Goal: Task Accomplishment & Management: Manage account settings

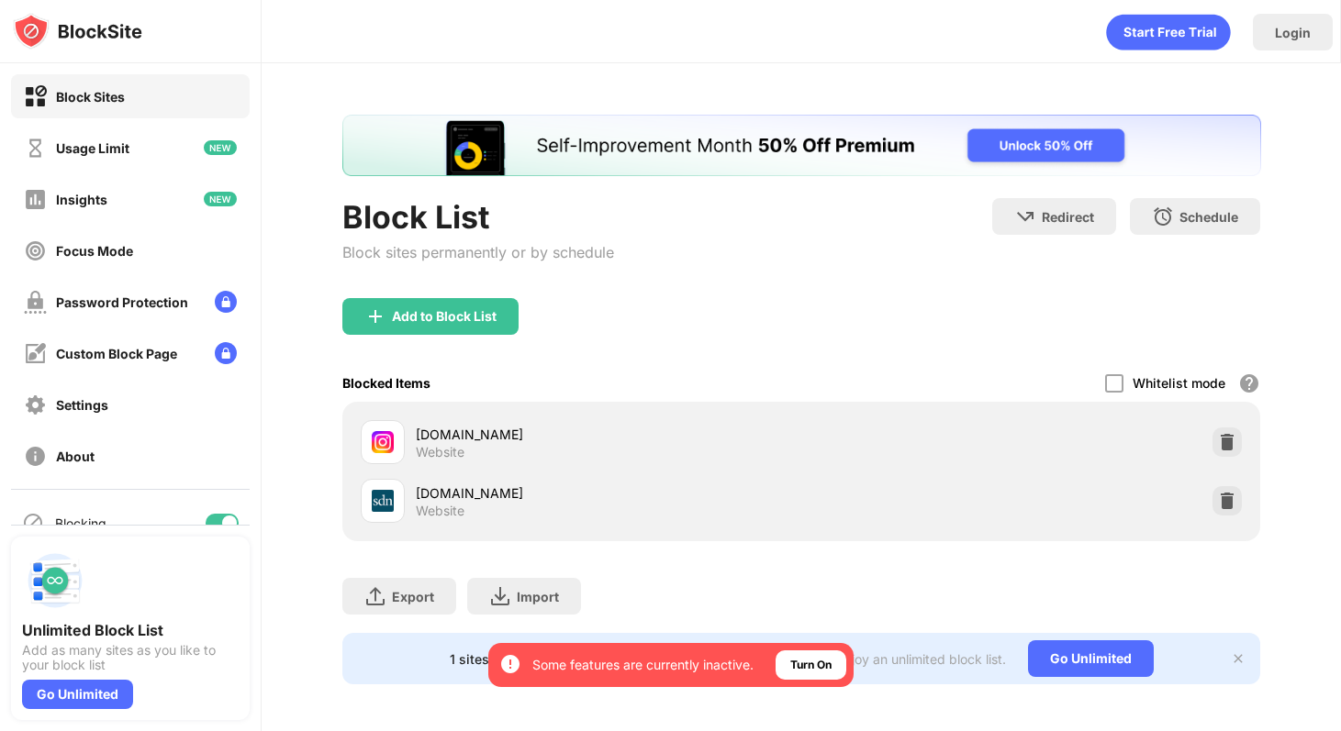
click at [1153, 375] on div "Whitelist mode" at bounding box center [1178, 383] width 93 height 16
click at [1140, 383] on div "Whitelist mode" at bounding box center [1178, 383] width 93 height 16
click at [1116, 383] on div at bounding box center [1114, 383] width 18 height 18
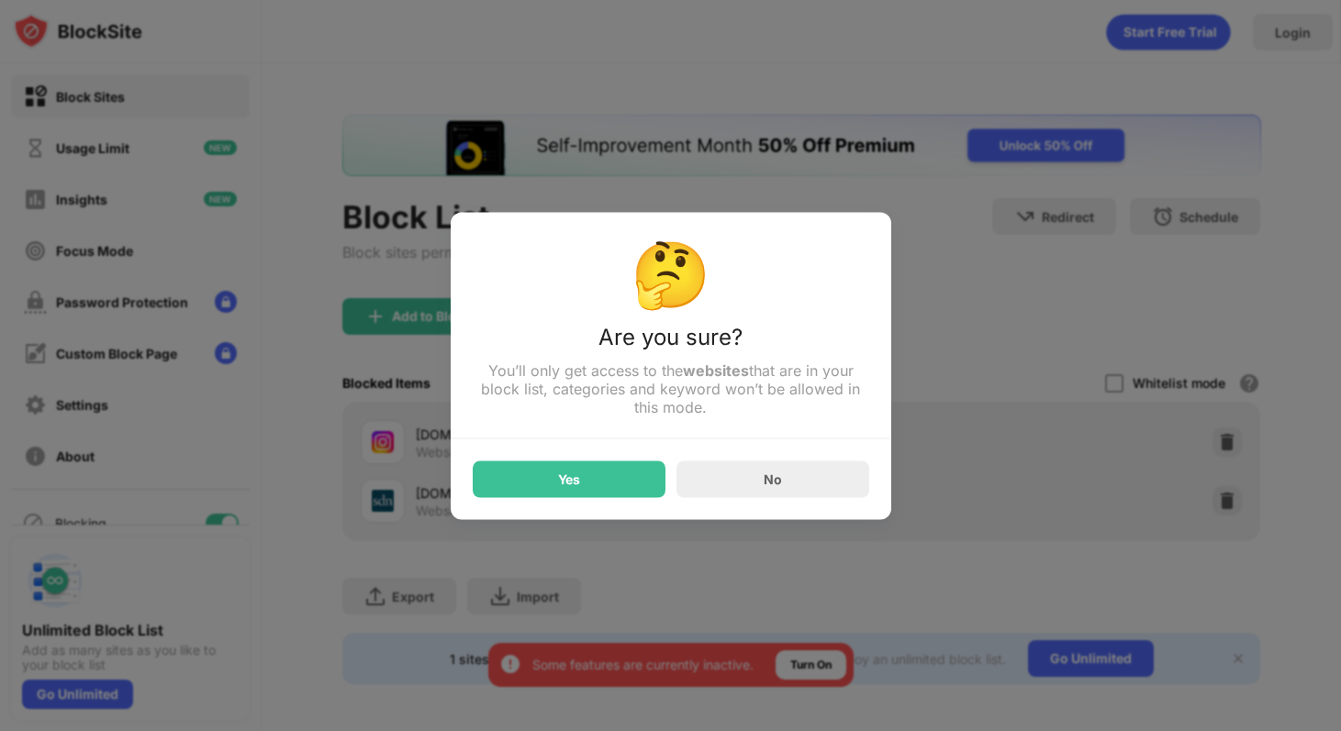
click at [591, 483] on div "Yes" at bounding box center [569, 479] width 193 height 37
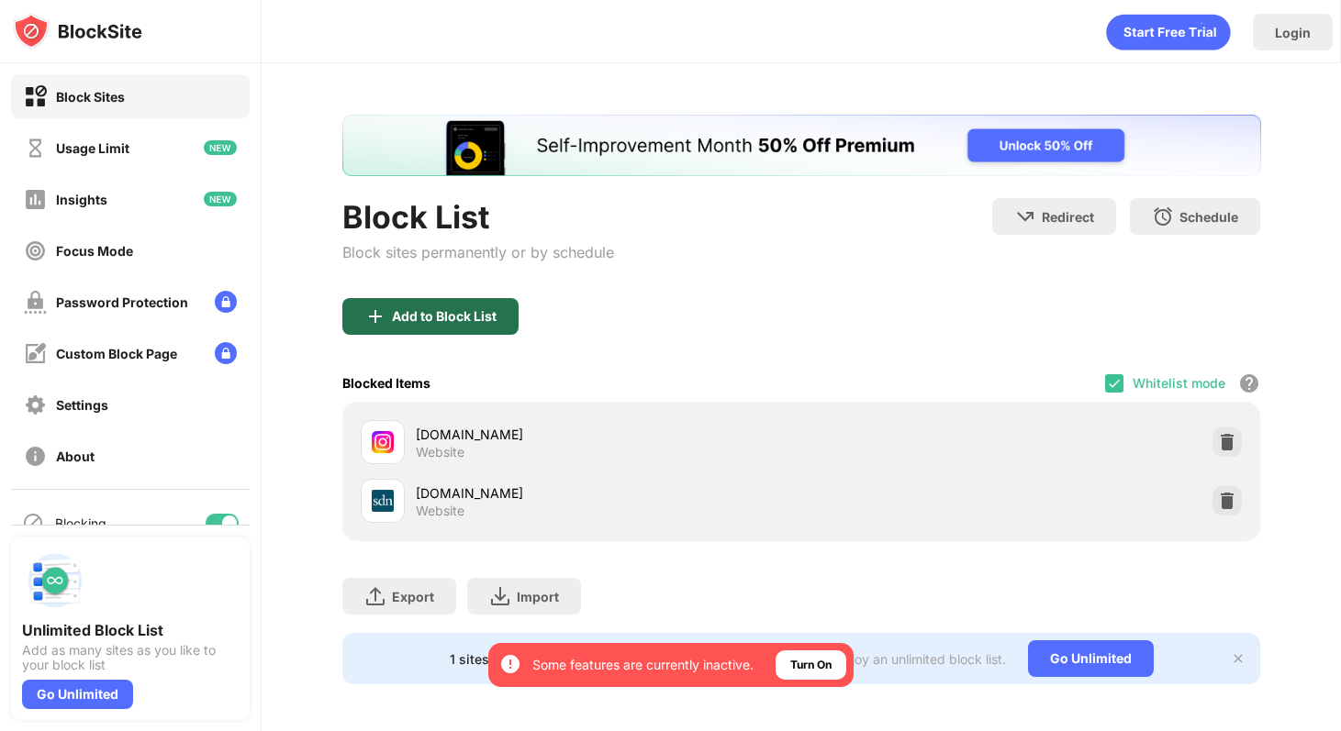
click at [400, 323] on div "Add to Block List" at bounding box center [444, 316] width 105 height 15
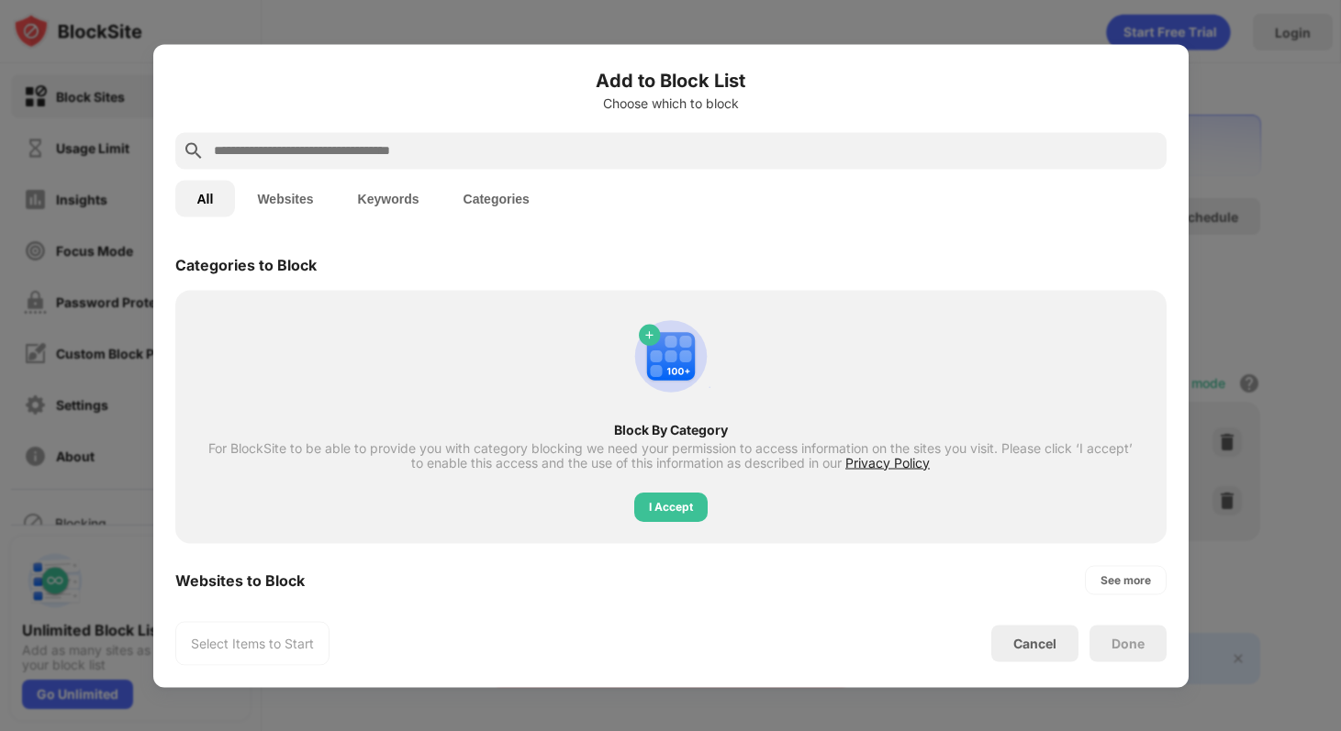
click at [351, 155] on input "text" at bounding box center [685, 150] width 947 height 22
click at [291, 186] on button "Websites" at bounding box center [285, 198] width 100 height 37
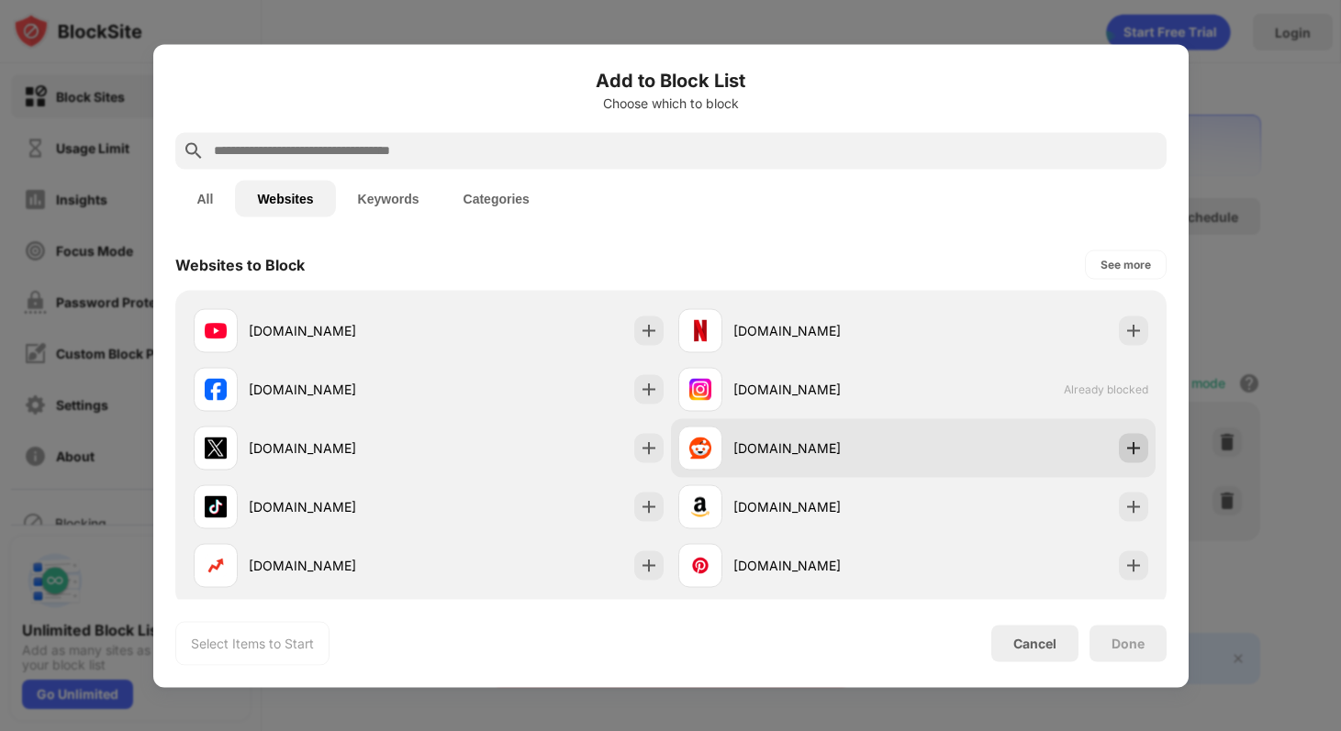
click at [1130, 449] on img at bounding box center [1133, 448] width 18 height 18
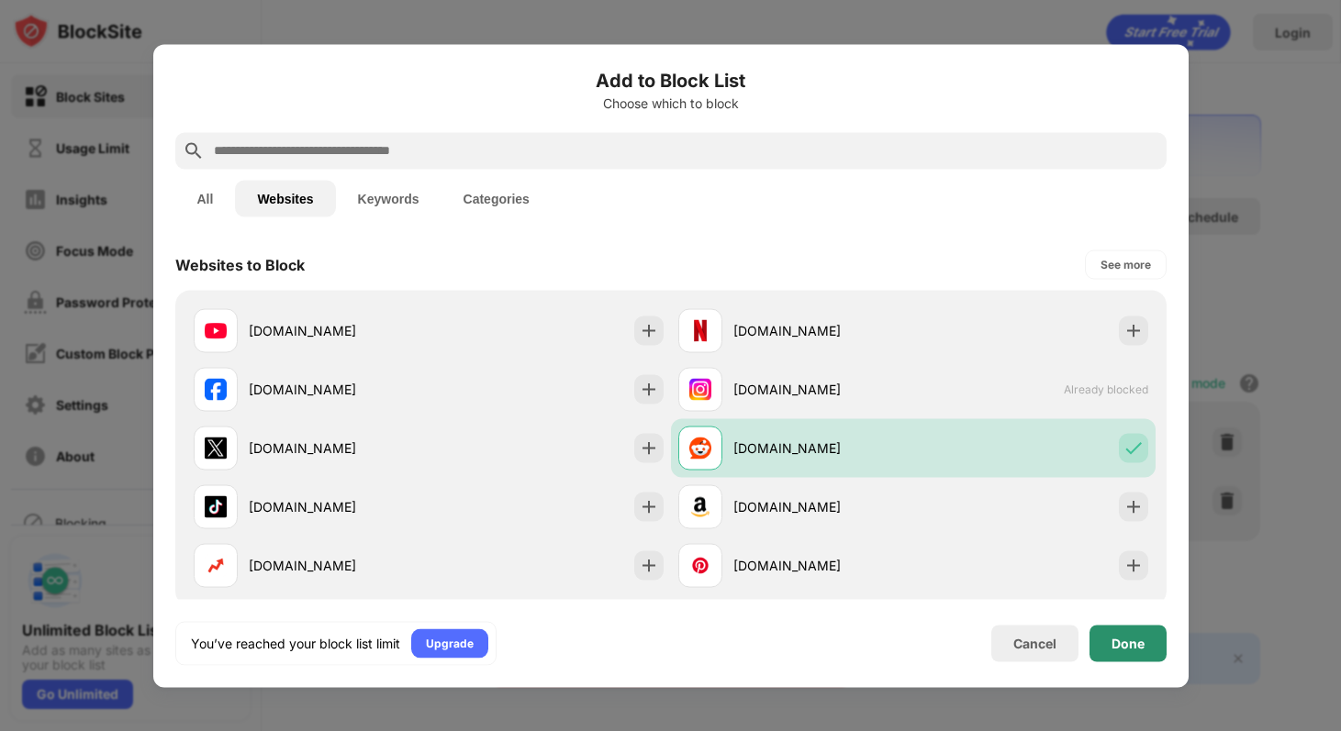
click at [1117, 659] on div "Done" at bounding box center [1127, 643] width 77 height 37
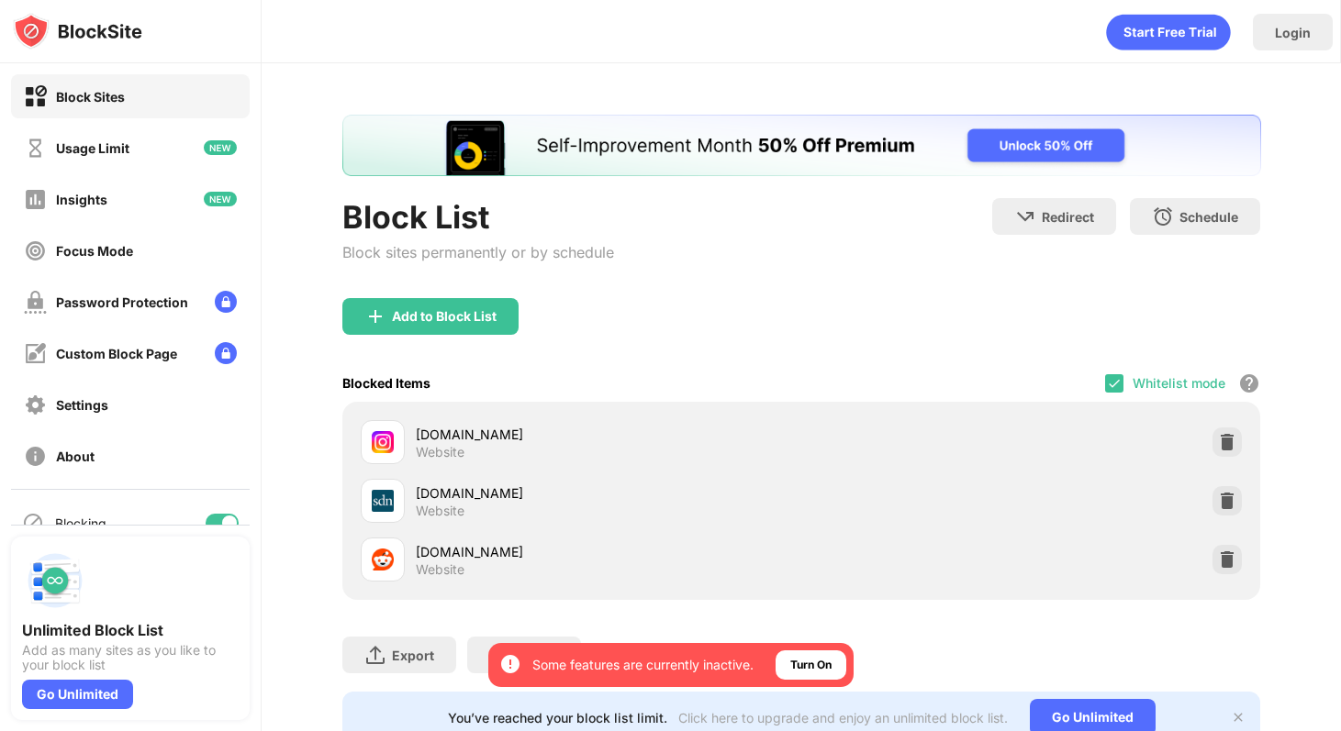
click at [1157, 389] on div "Whitelist mode" at bounding box center [1178, 383] width 93 height 16
click at [1103, 380] on div "Blocked Items Whitelist mode Block all websites except for those in your whitel…" at bounding box center [801, 383] width 919 height 38
click at [1117, 383] on img at bounding box center [1114, 383] width 15 height 15
